Goal: Task Accomplishment & Management: Manage account settings

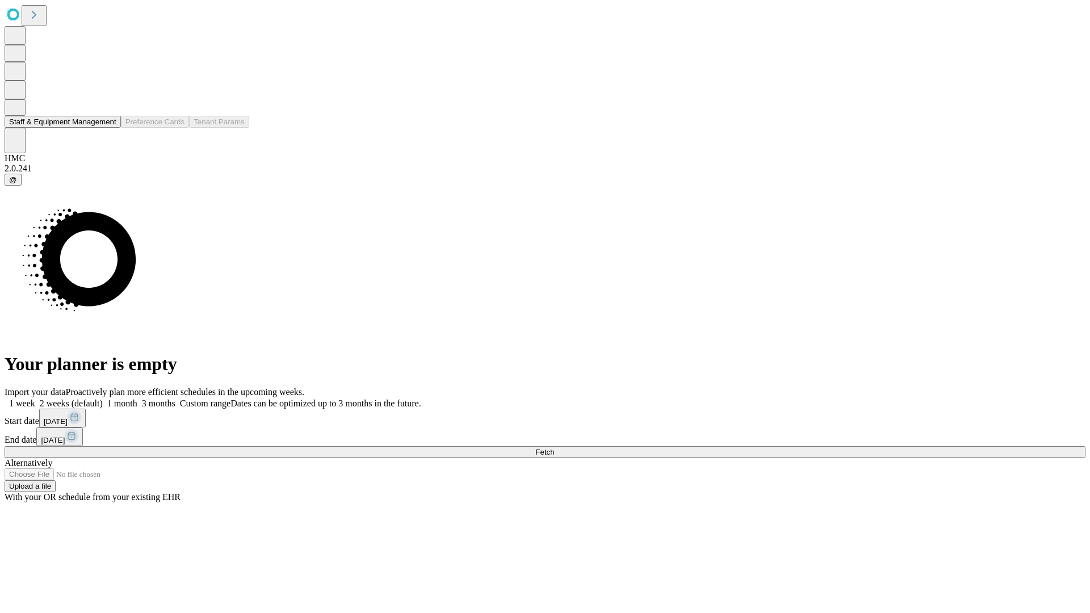
click at [106, 128] on button "Staff & Equipment Management" at bounding box center [63, 122] width 116 height 12
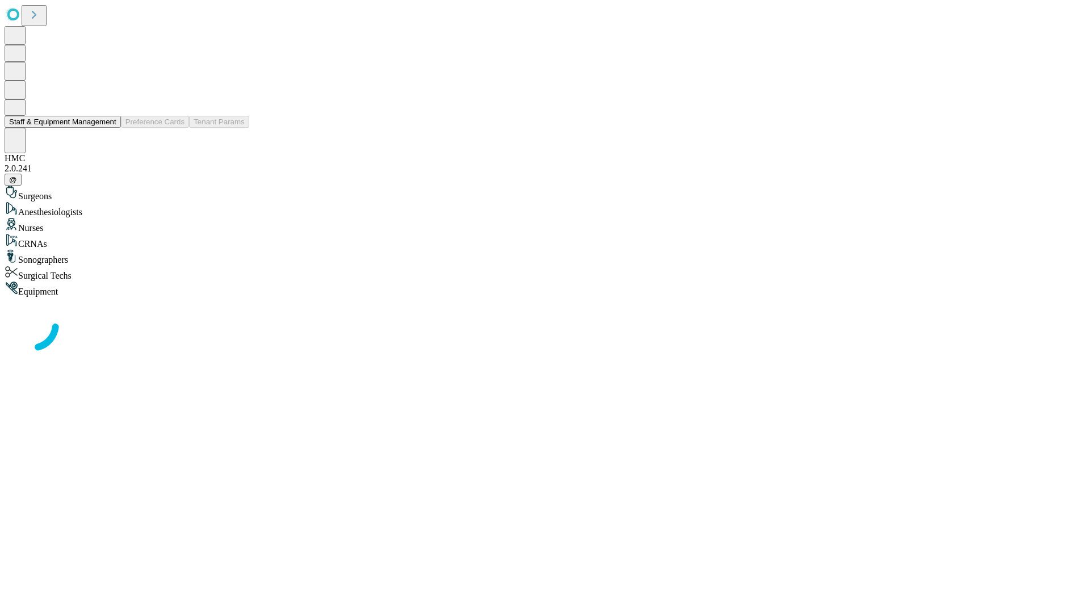
click at [108, 128] on button "Staff & Equipment Management" at bounding box center [63, 122] width 116 height 12
